Goal: Find specific page/section: Find specific page/section

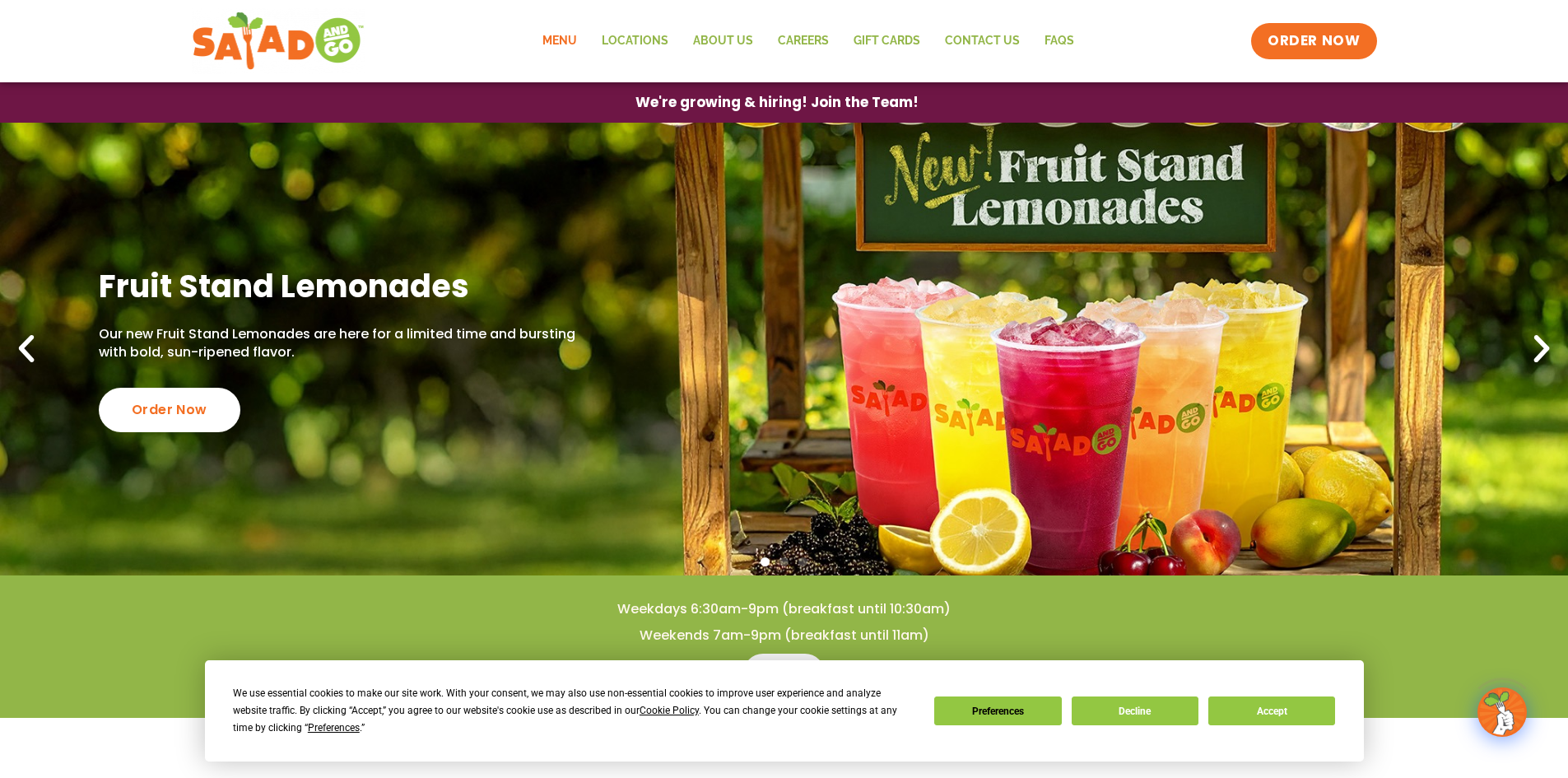
click at [580, 36] on link "Menu" at bounding box center [560, 42] width 60 height 38
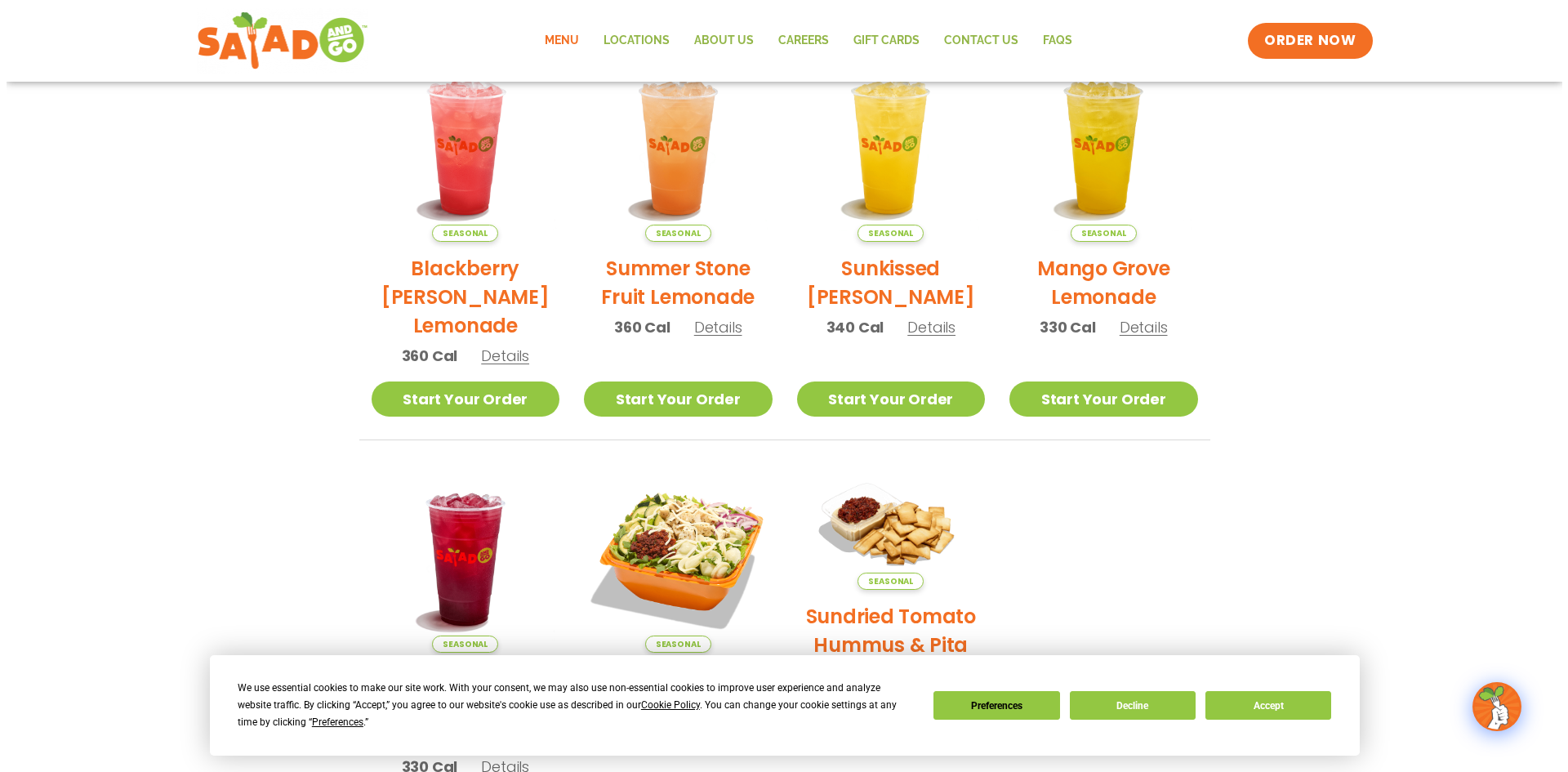
scroll to position [245, 0]
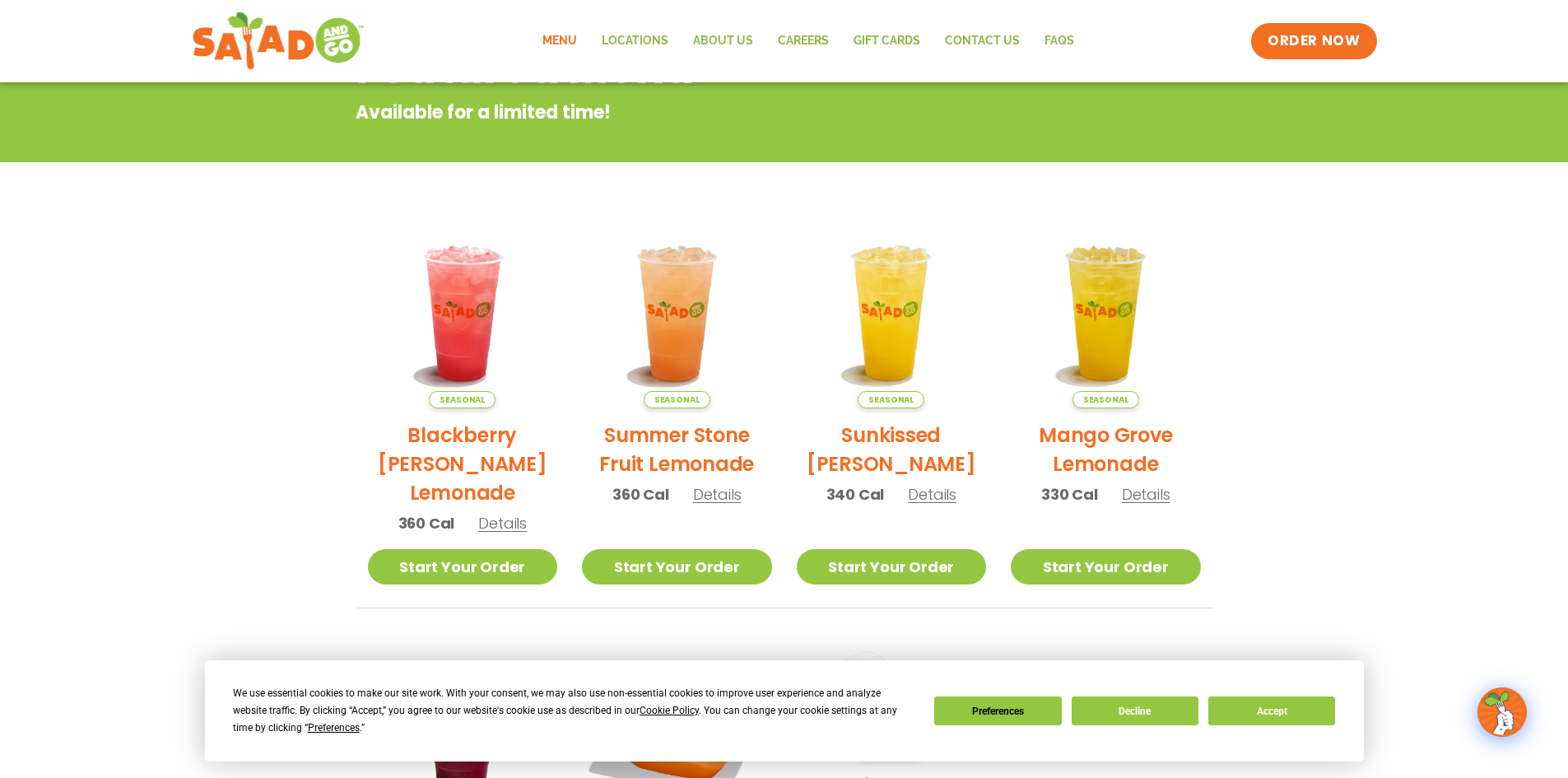
click at [708, 493] on span "Details" at bounding box center [716, 494] width 48 height 21
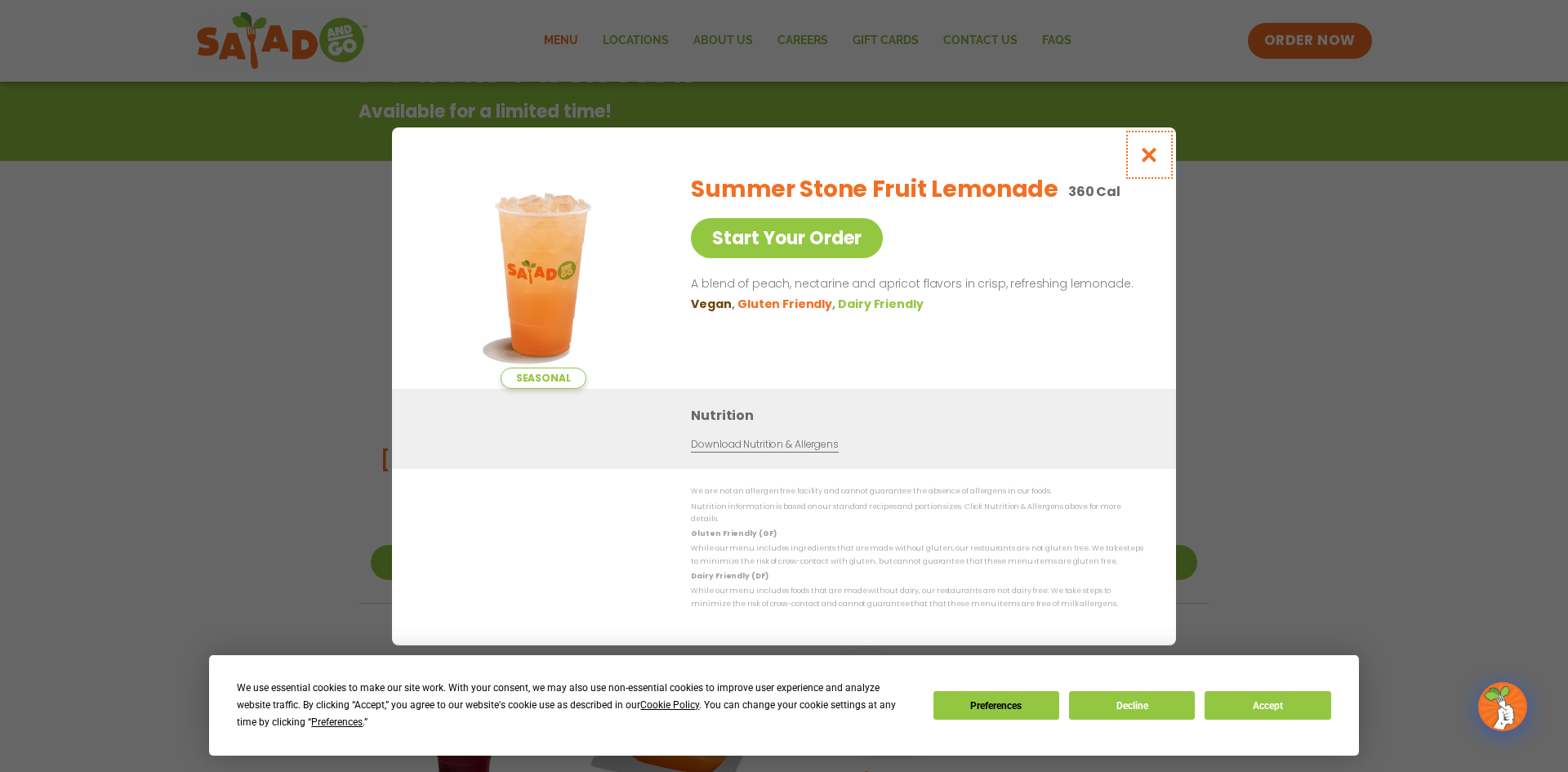
click at [1151, 160] on icon "Close modal" at bounding box center [1150, 155] width 21 height 17
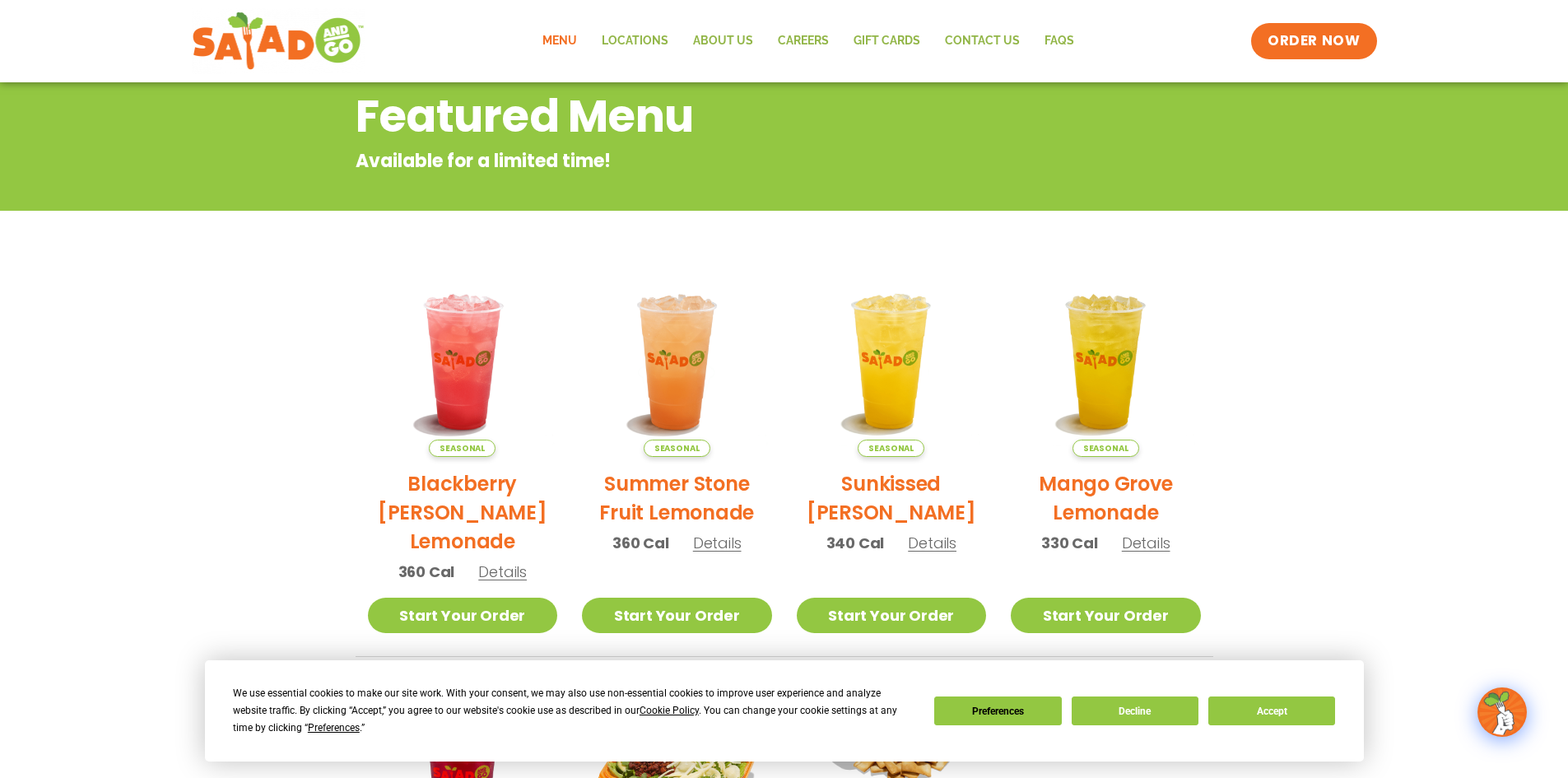
scroll to position [196, 0]
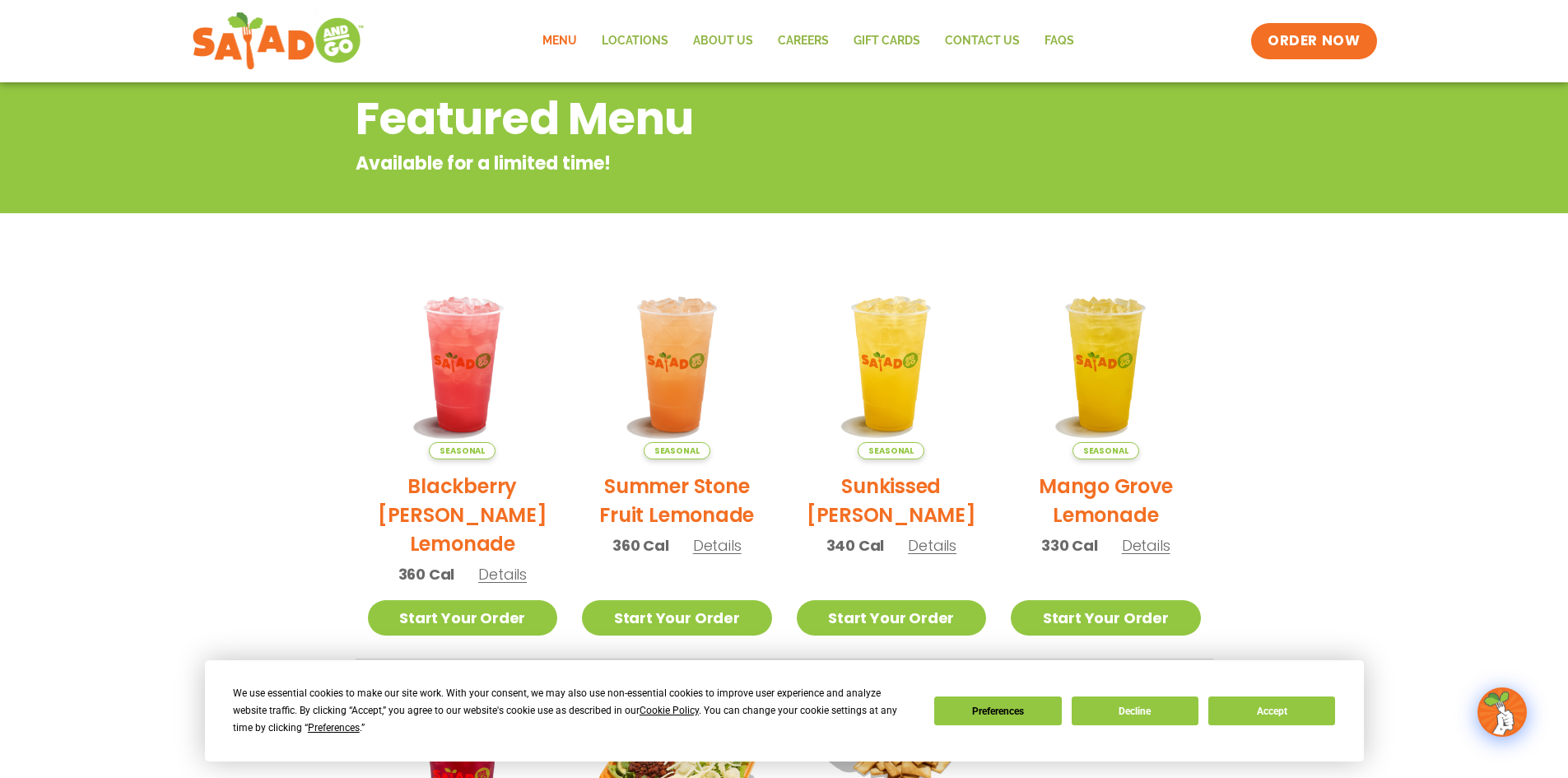
click at [573, 42] on link "Menu" at bounding box center [560, 42] width 60 height 38
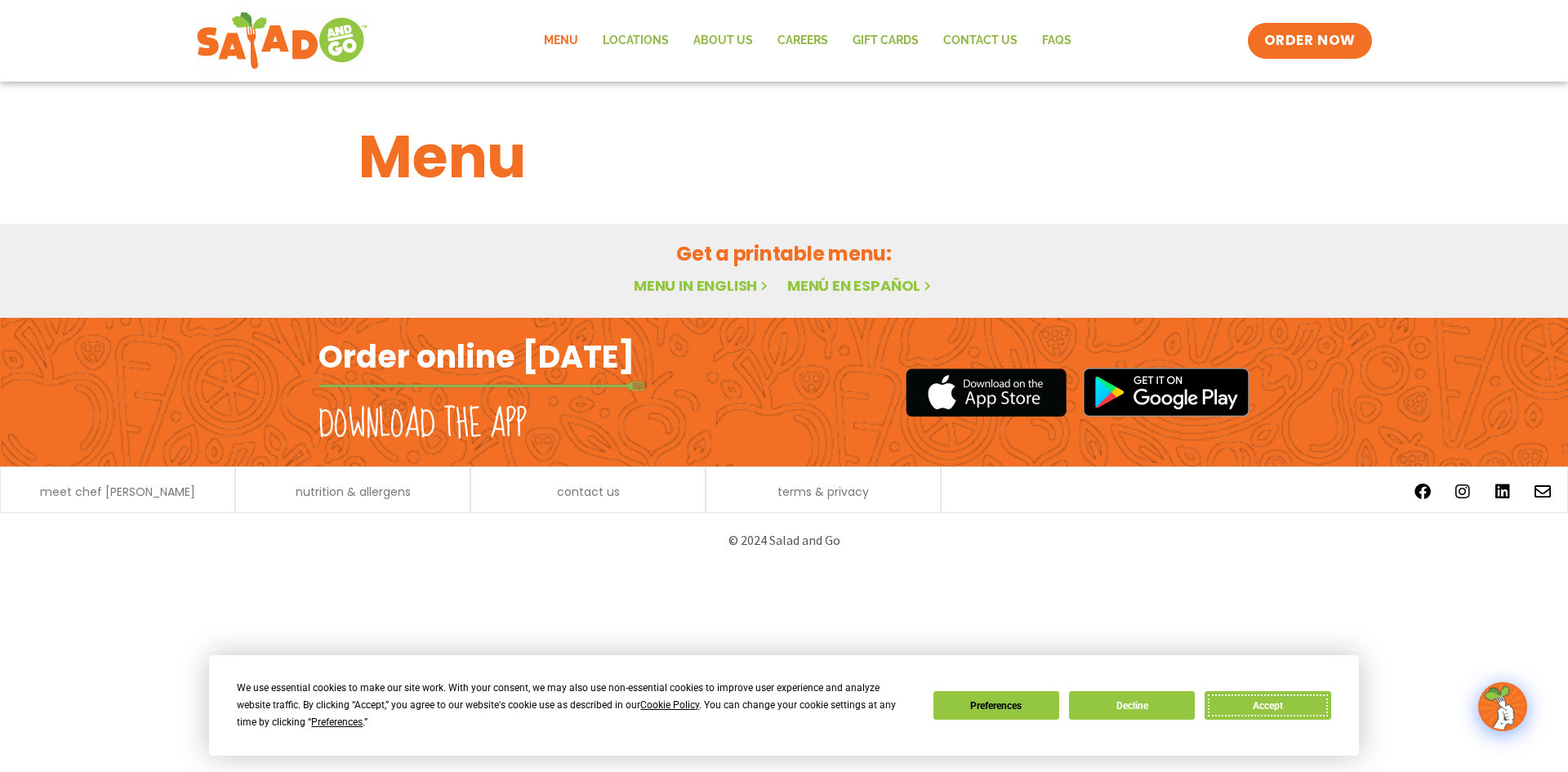
click at [1255, 695] on button "Accept" at bounding box center [1267, 705] width 126 height 28
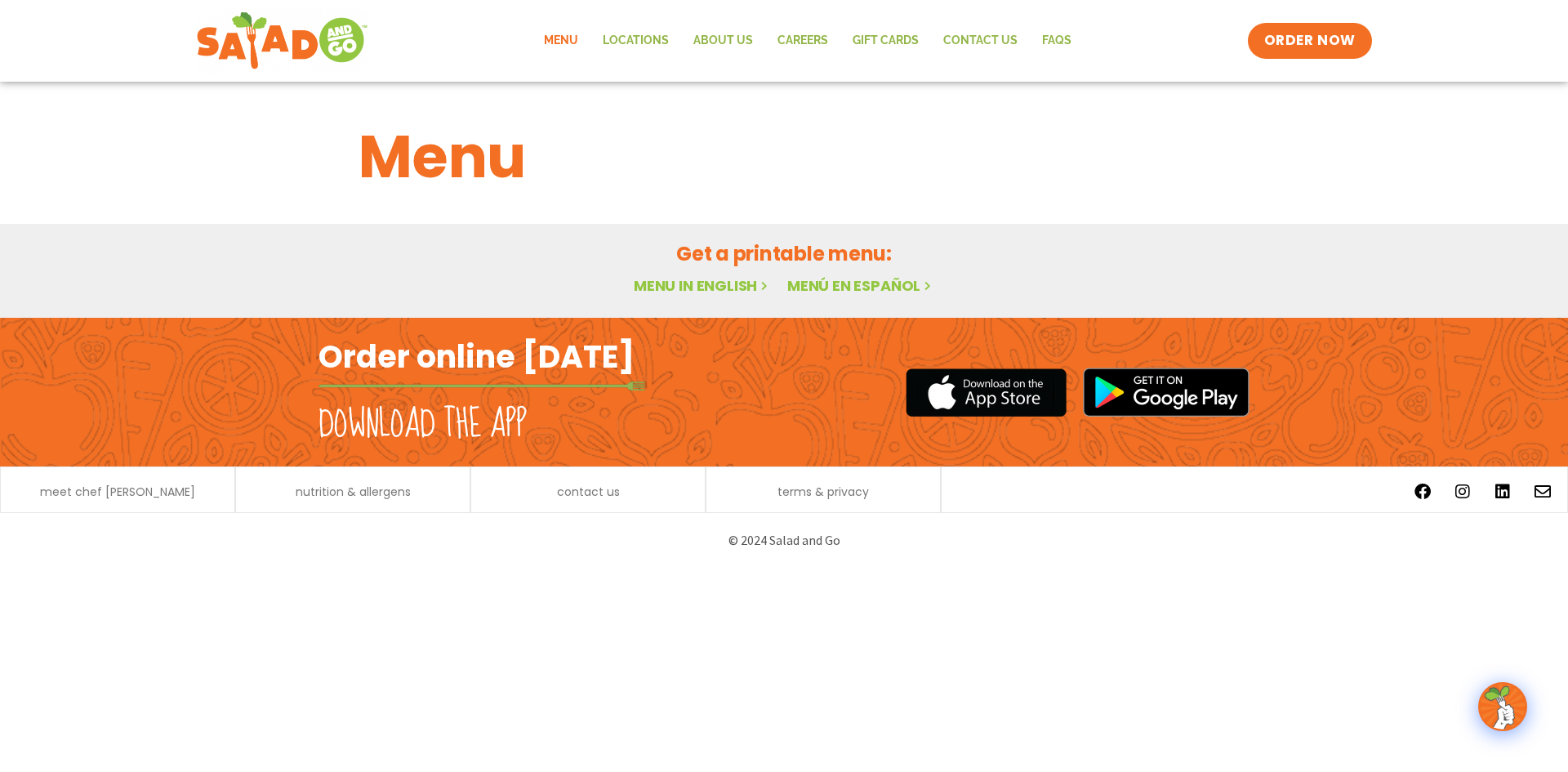
click at [694, 273] on div "Get a printable menu: Menu in English Menú en español" at bounding box center [783, 268] width 890 height 59
click at [692, 281] on link "Menu in English" at bounding box center [702, 285] width 137 height 21
click at [456, 359] on h2 "Order online [DATE]" at bounding box center [476, 356] width 316 height 40
click at [652, 371] on div "Order online today Download the app" at bounding box center [550, 392] width 461 height 148
click at [570, 364] on h2 "Order online [DATE]" at bounding box center [476, 356] width 316 height 40
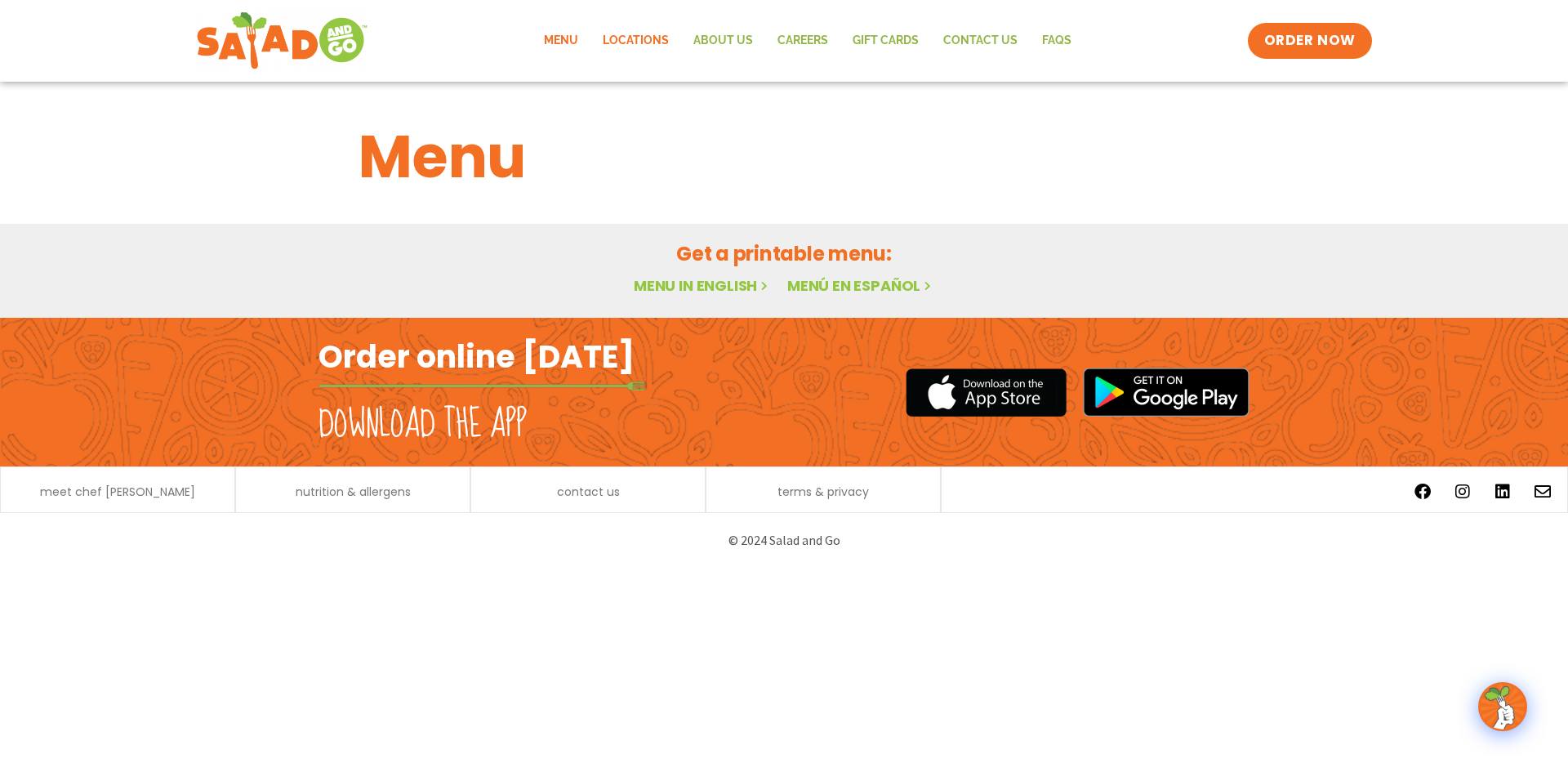
click at [628, 41] on link "Locations" at bounding box center [636, 41] width 91 height 38
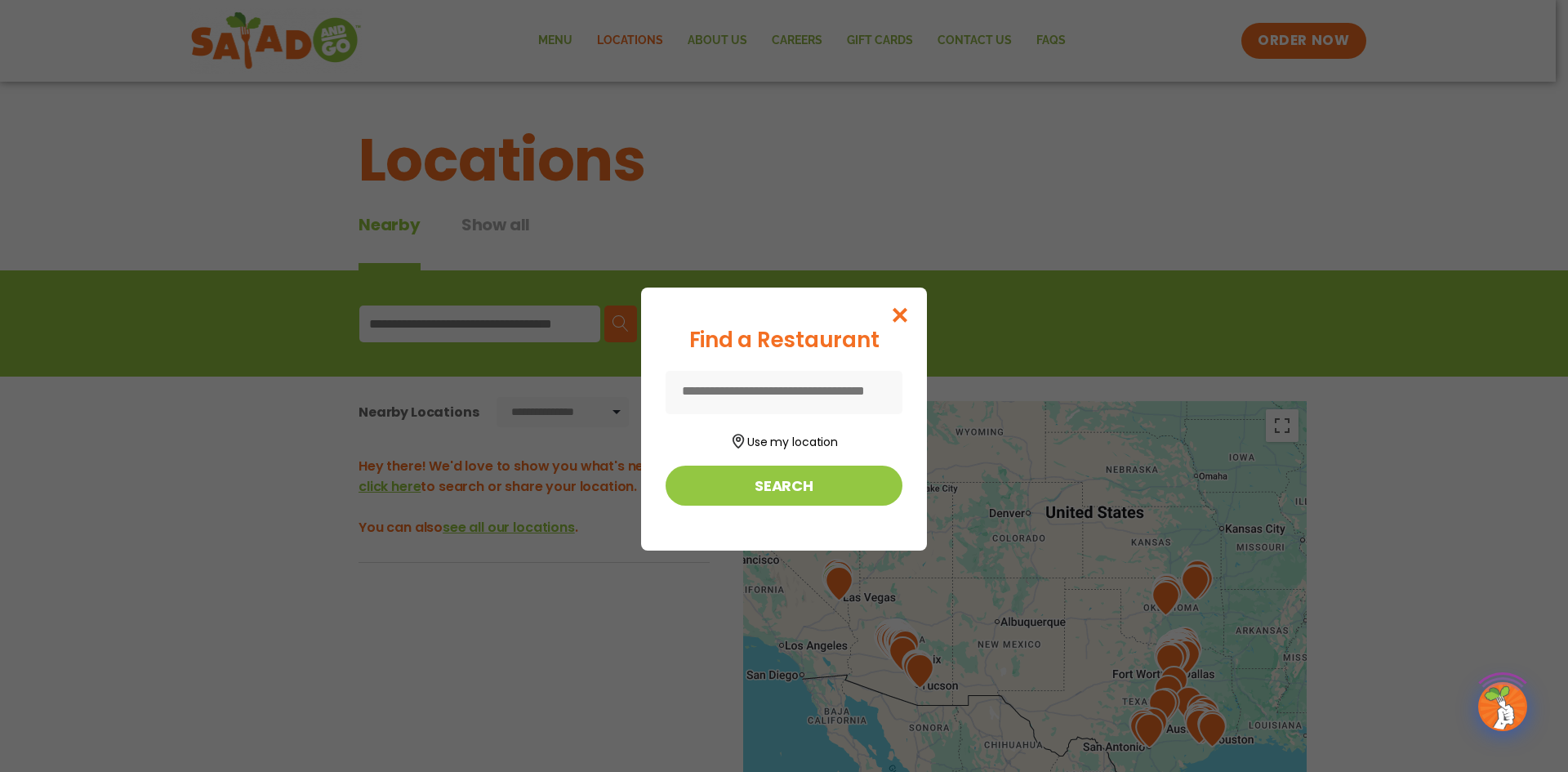
click at [826, 377] on input at bounding box center [784, 392] width 237 height 43
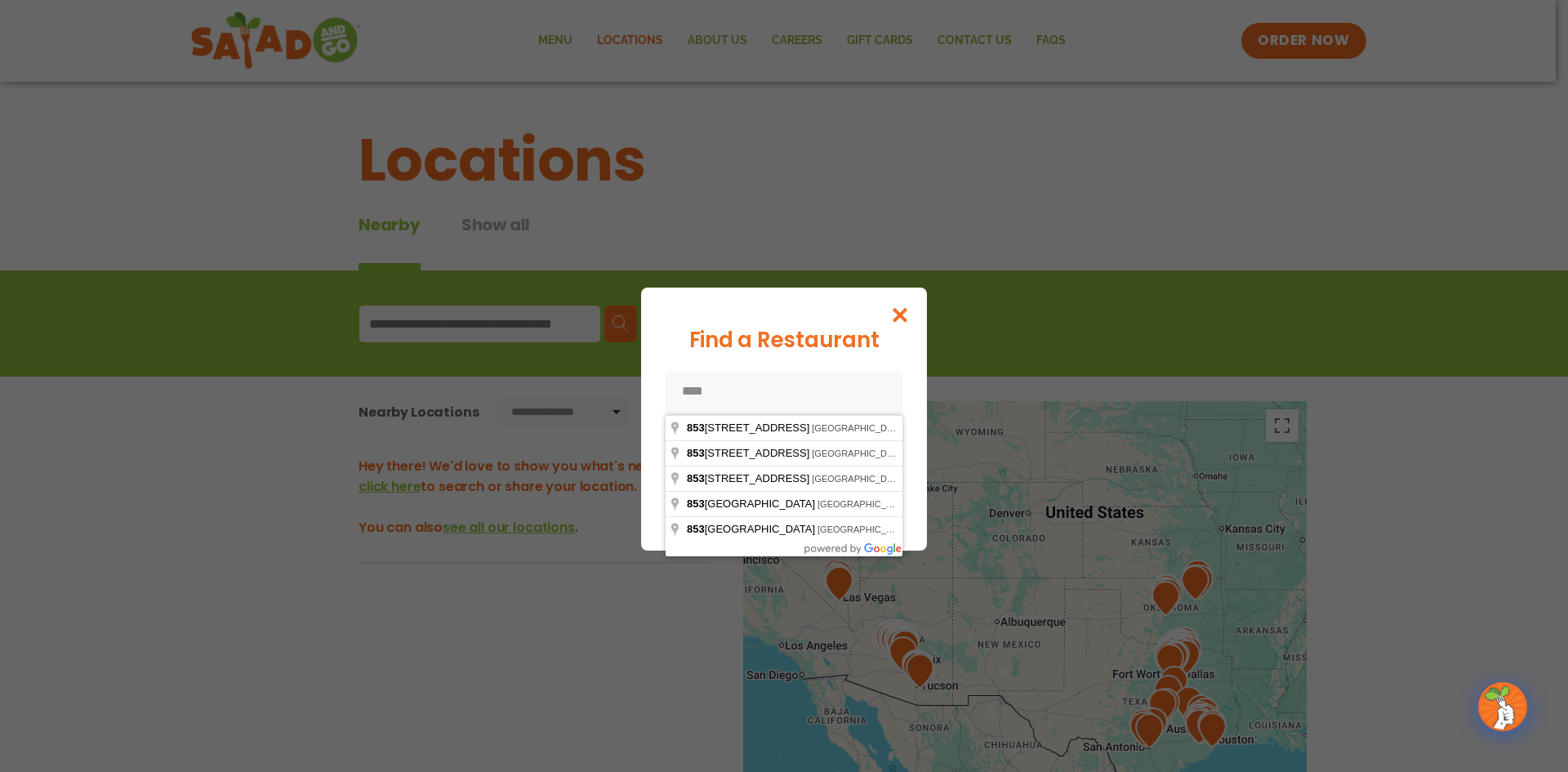
type input "*****"
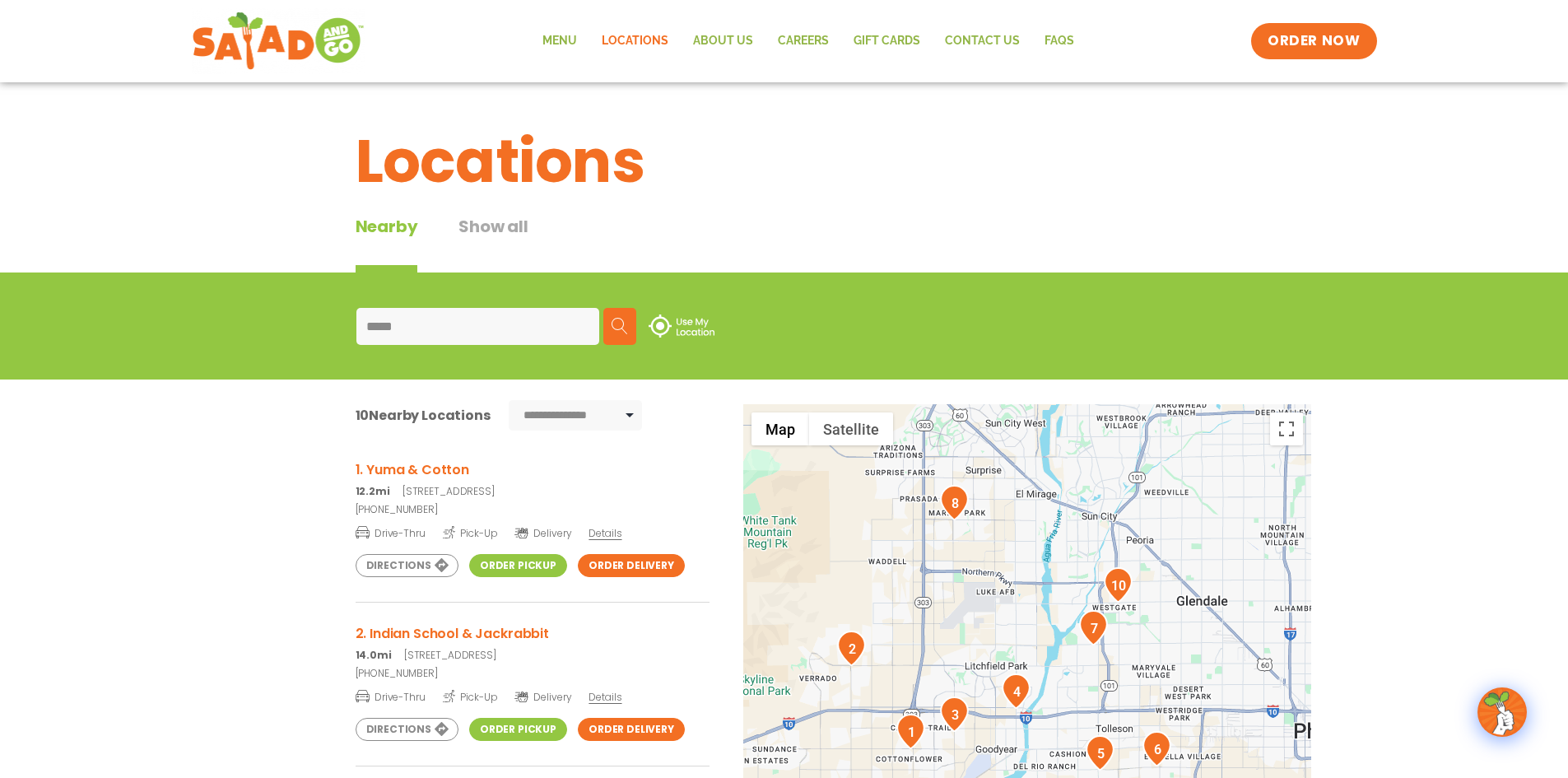
click at [524, 566] on link "Order Pickup" at bounding box center [518, 565] width 98 height 23
